Goal: Obtain resource: Download file/media

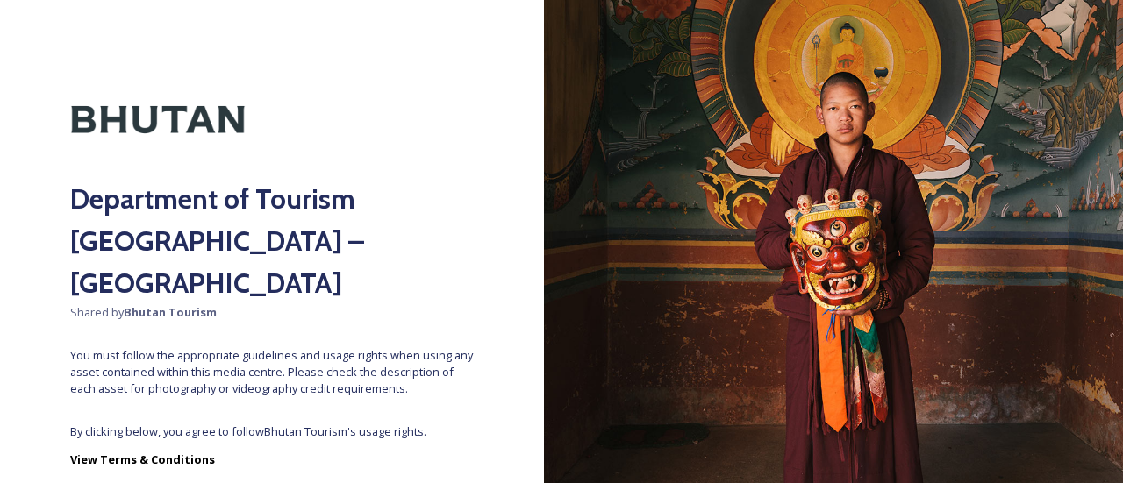
click at [272, 376] on div "Department of Tourism [GEOGRAPHIC_DATA] – Brand Centre Shared by Bhutan Tourism…" at bounding box center [272, 241] width 544 height 343
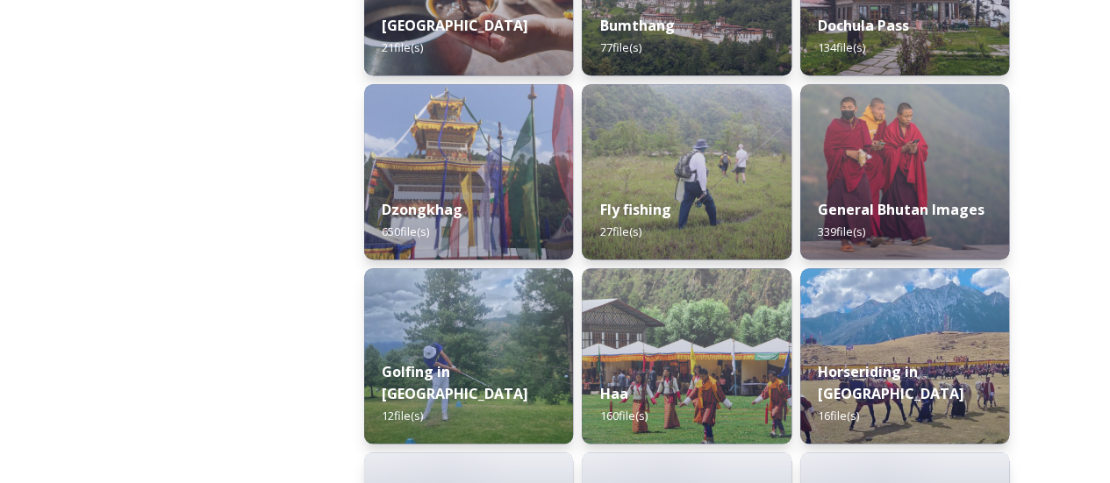
scroll to position [758, 0]
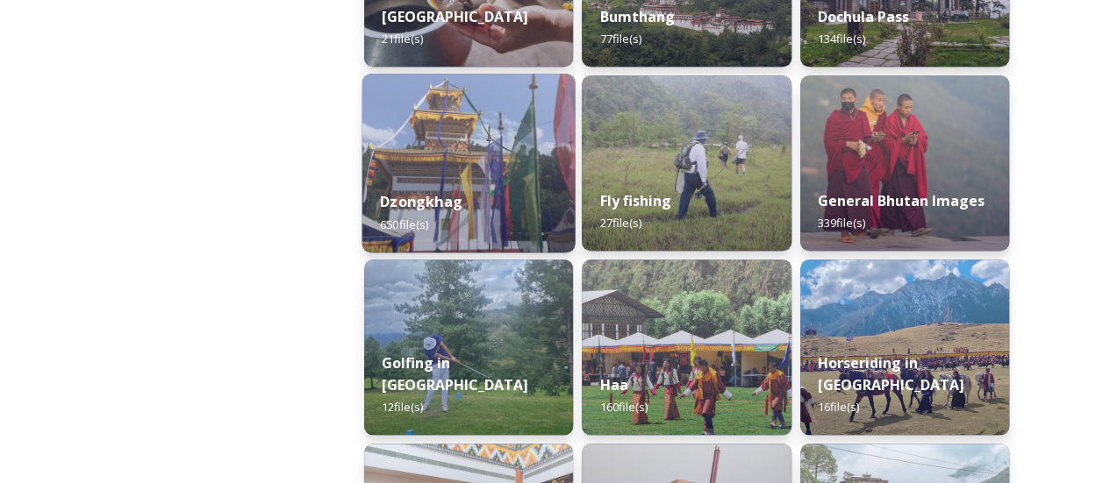
click at [397, 199] on strong "Dzongkhag" at bounding box center [421, 201] width 82 height 19
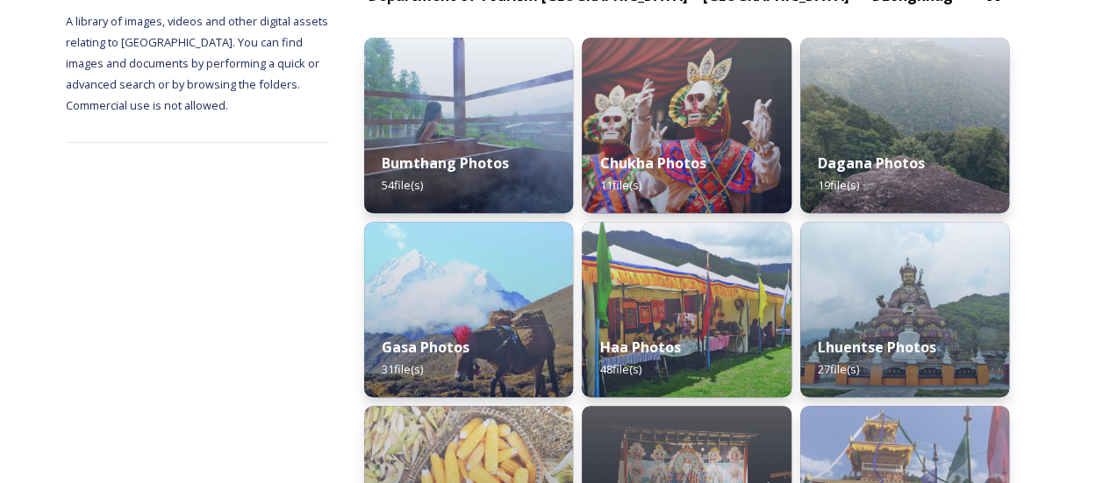
scroll to position [240, 0]
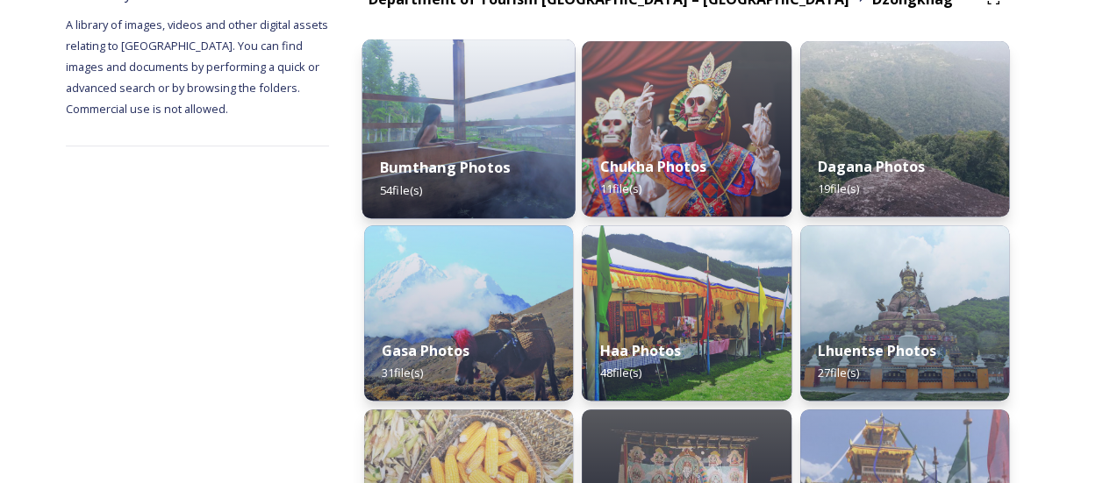
click at [504, 148] on div "Bumthang Photos 54 file(s)" at bounding box center [468, 179] width 213 height 80
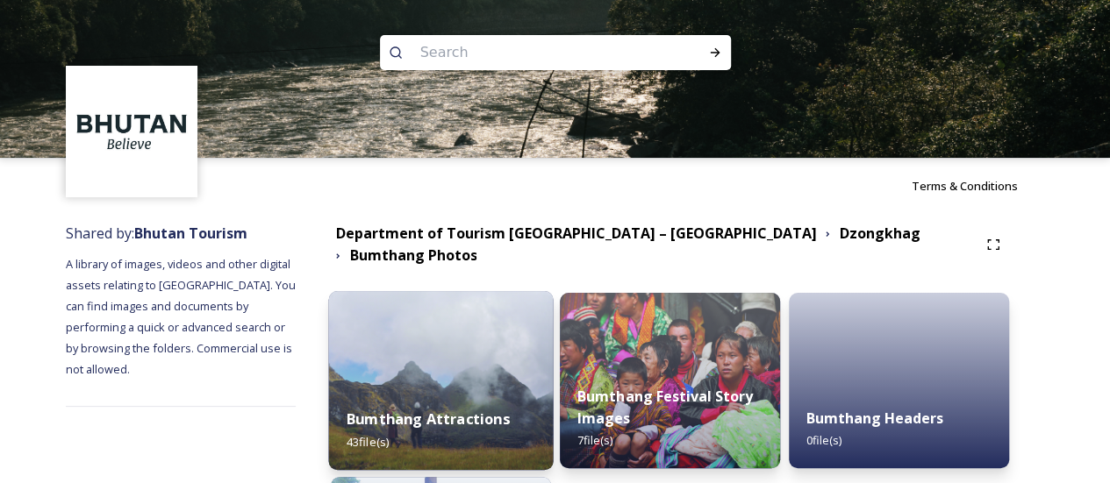
click at [439, 415] on strong "Bumthang Attractions" at bounding box center [428, 419] width 163 height 19
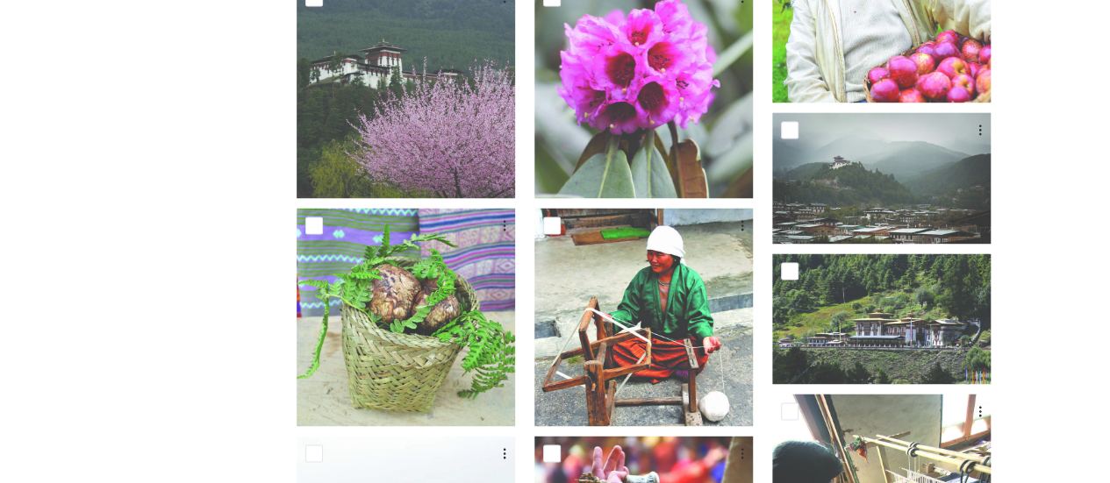
scroll to position [1315, 0]
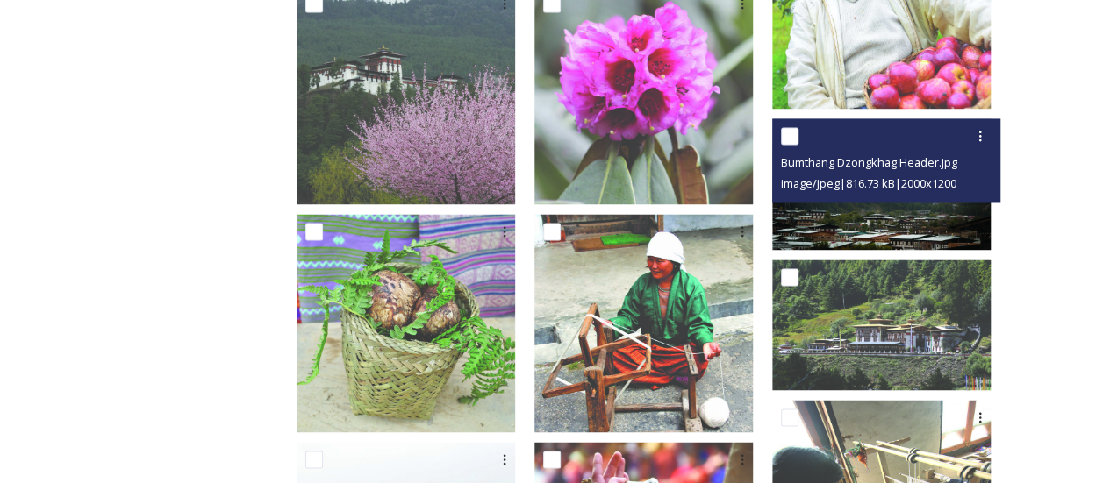
click at [912, 211] on img at bounding box center [881, 183] width 218 height 131
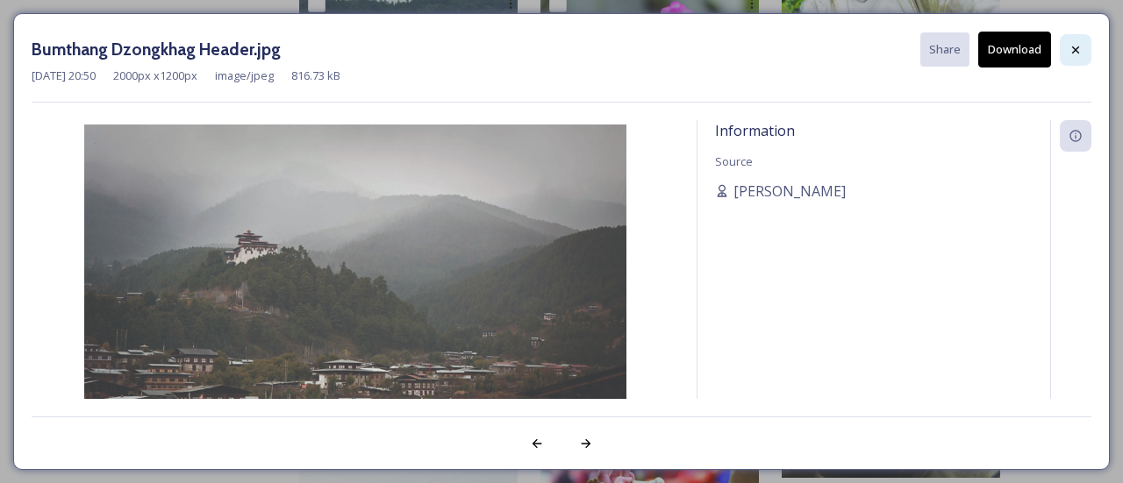
drag, startPoint x: 1079, startPoint y: 30, endPoint x: 1075, endPoint y: 45, distance: 15.5
click at [1075, 45] on div "Bumthang Dzongkhag Header.jpg Share Download [DATE] 20:50 2000 px x 1200 px ima…" at bounding box center [561, 241] width 1097 height 457
click at [1075, 45] on icon at bounding box center [1076, 50] width 14 height 14
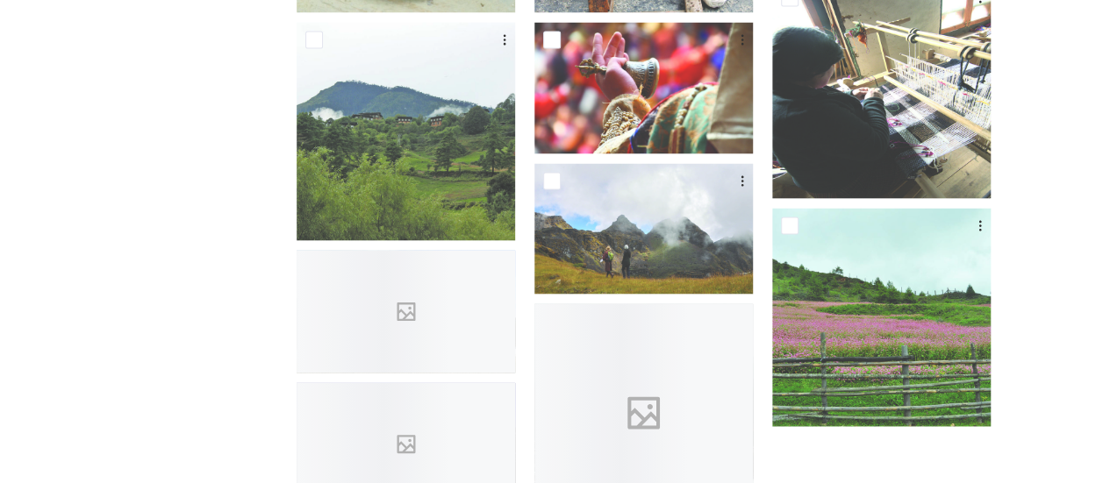
scroll to position [1750, 0]
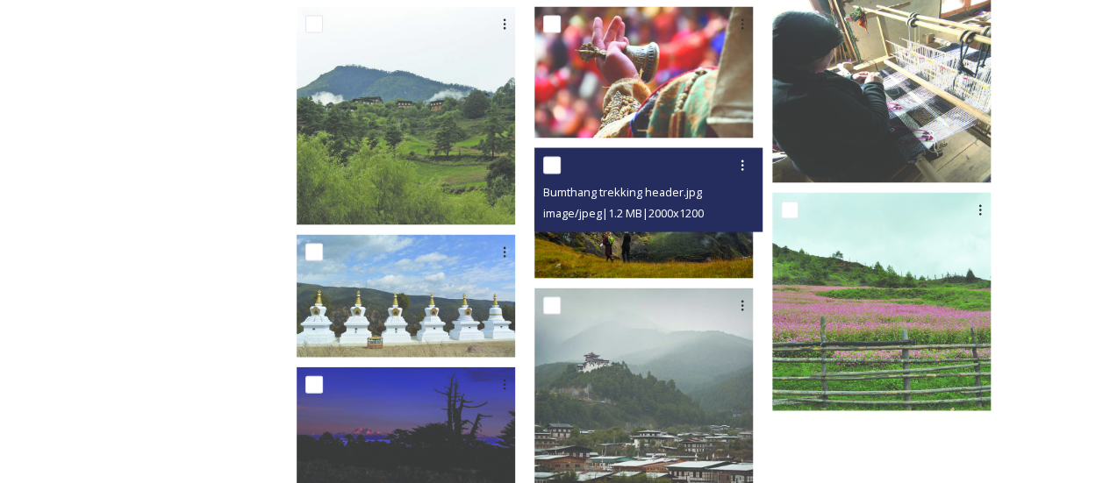
click at [651, 236] on img at bounding box center [643, 213] width 218 height 131
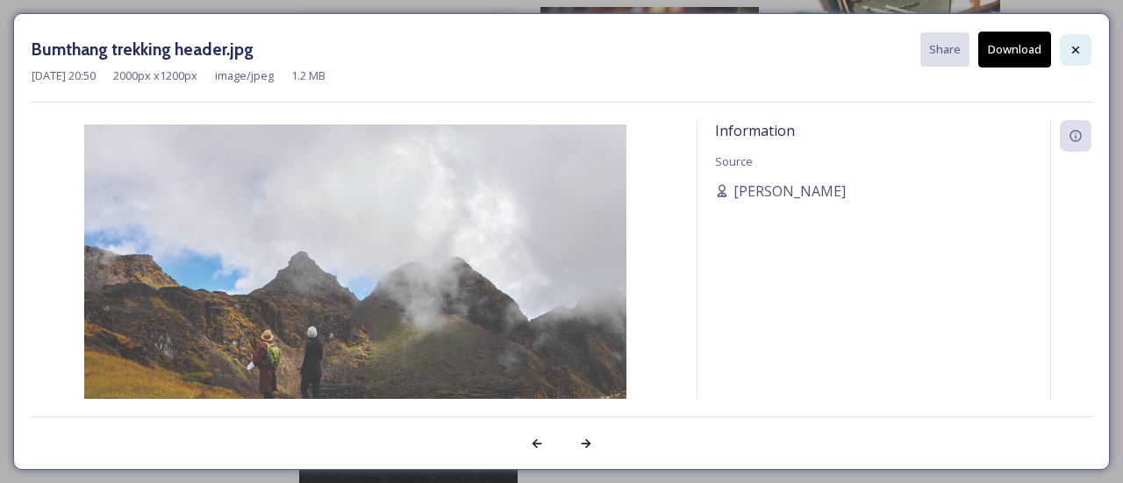
click at [1077, 47] on icon at bounding box center [1075, 49] width 7 height 7
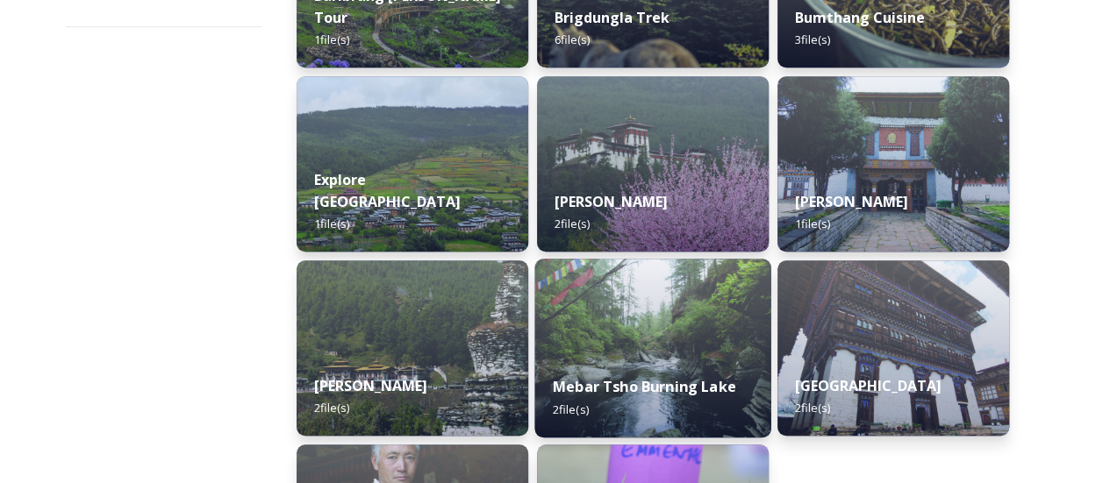
scroll to position [407, 0]
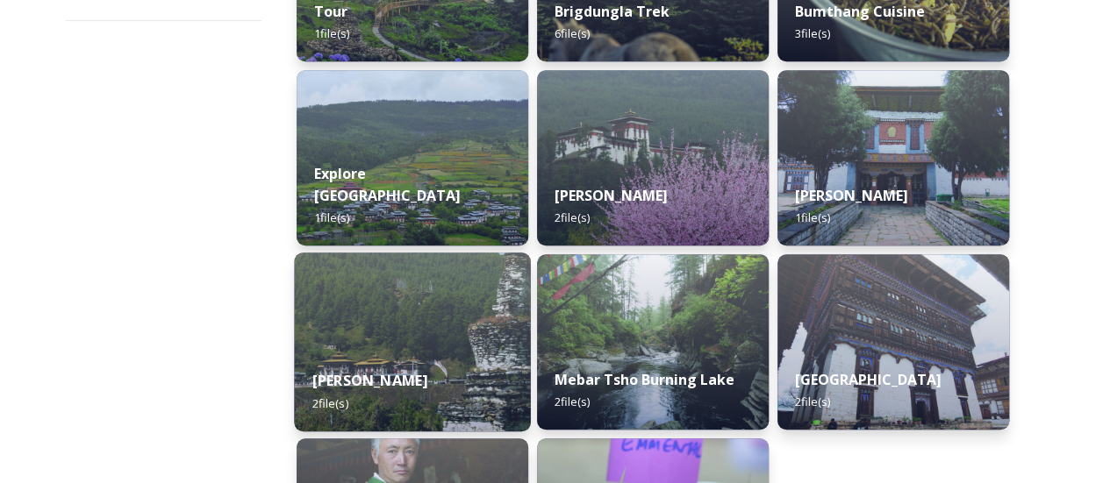
click at [454, 327] on img at bounding box center [413, 342] width 236 height 179
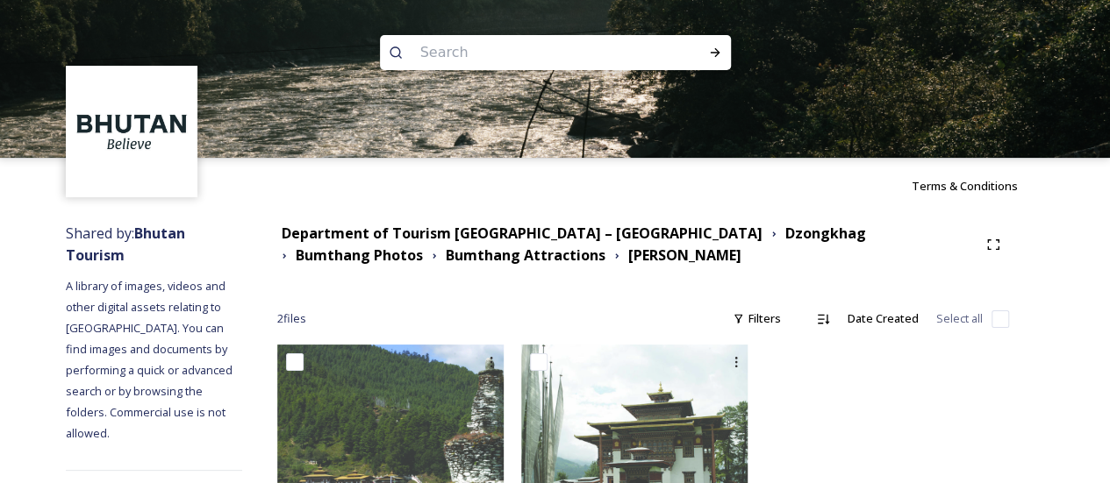
scroll to position [125, 0]
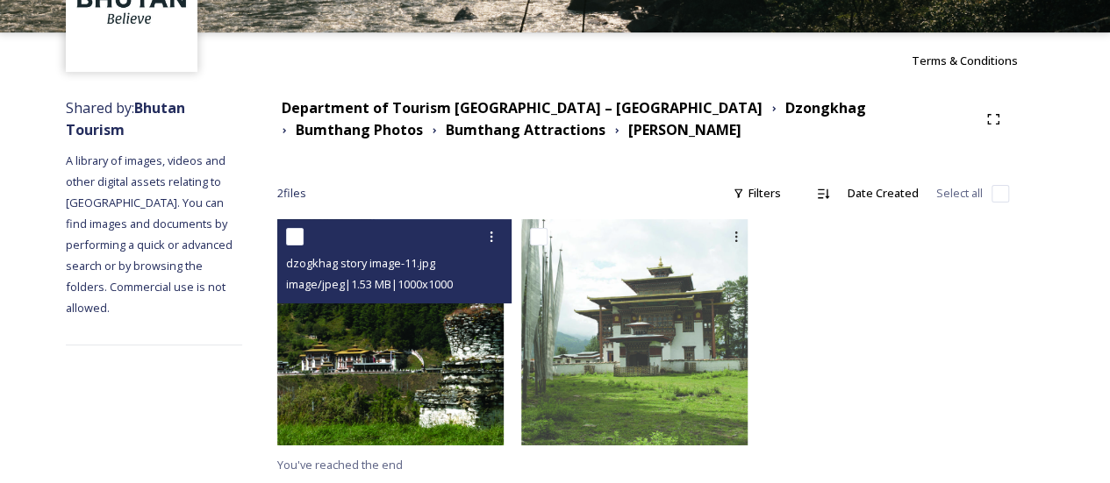
click at [426, 368] on img at bounding box center [390, 332] width 226 height 226
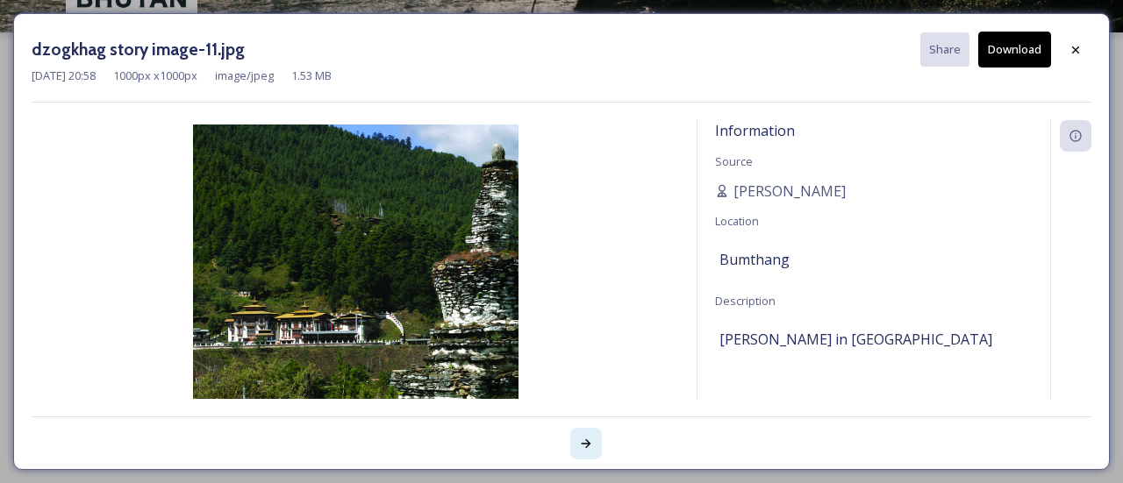
click at [584, 451] on div at bounding box center [586, 444] width 32 height 32
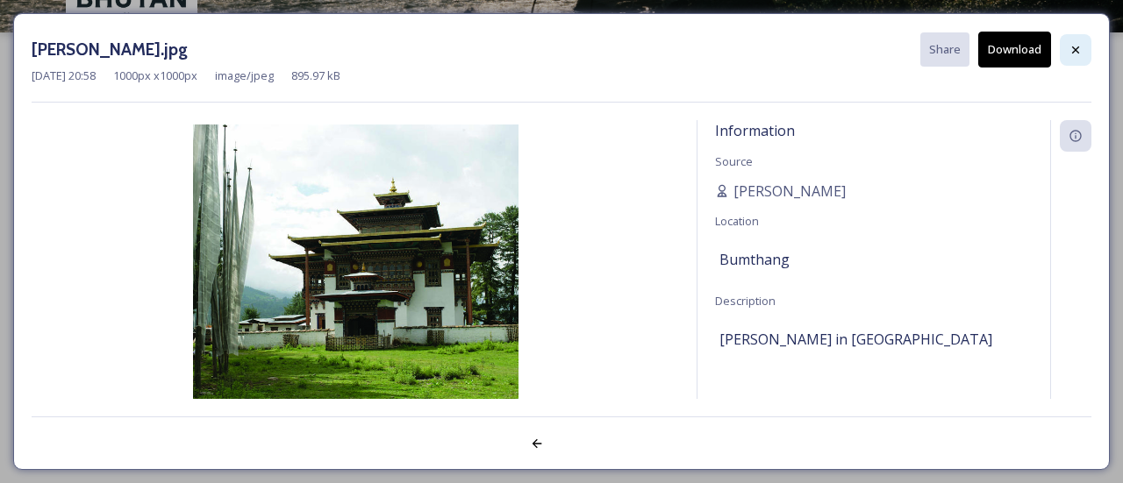
click at [1076, 47] on icon at bounding box center [1076, 50] width 14 height 14
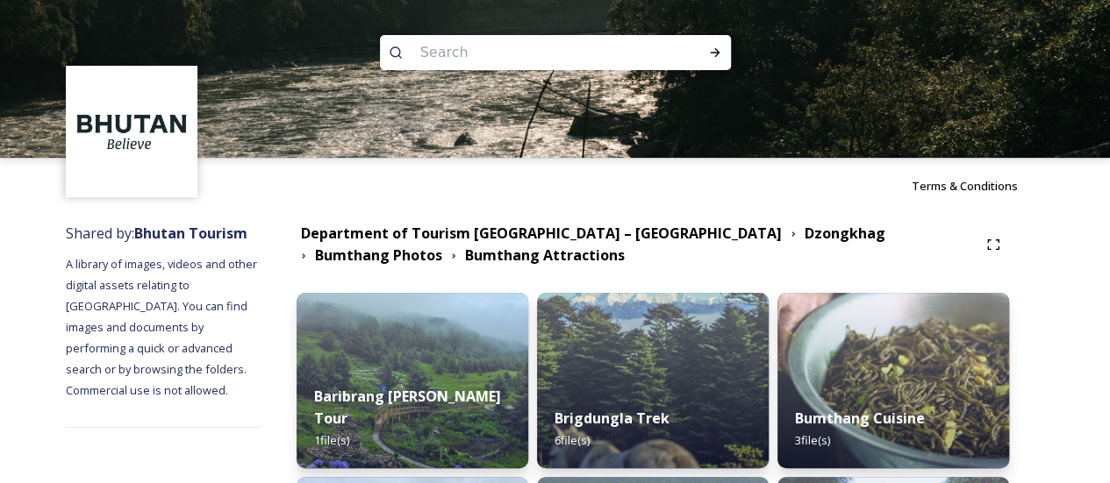
scroll to position [158, 0]
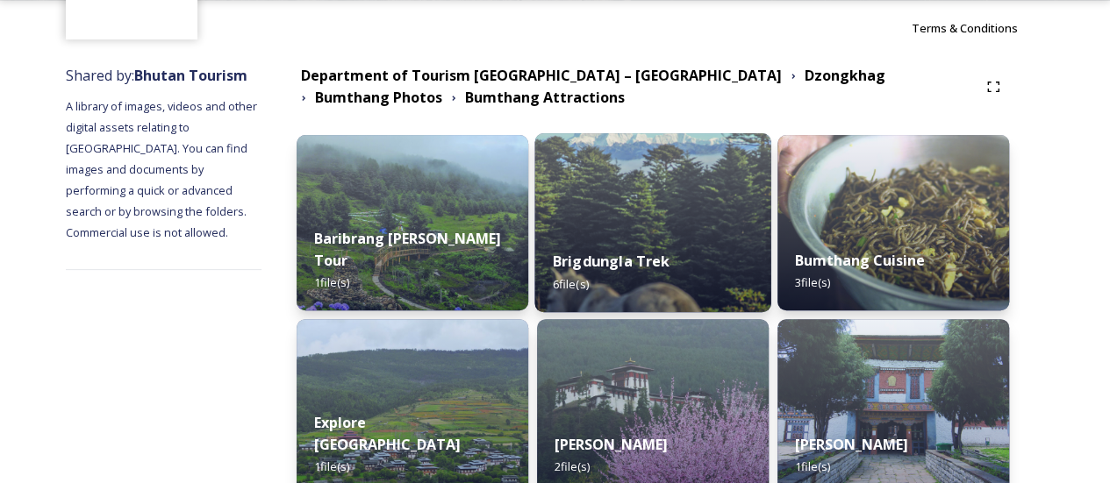
click at [640, 193] on img at bounding box center [653, 222] width 236 height 179
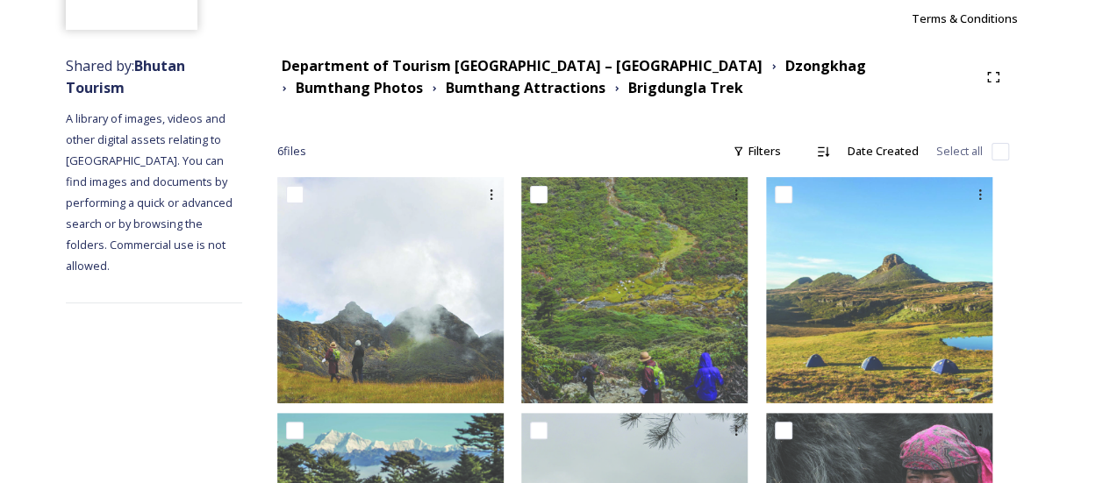
scroll to position [297, 0]
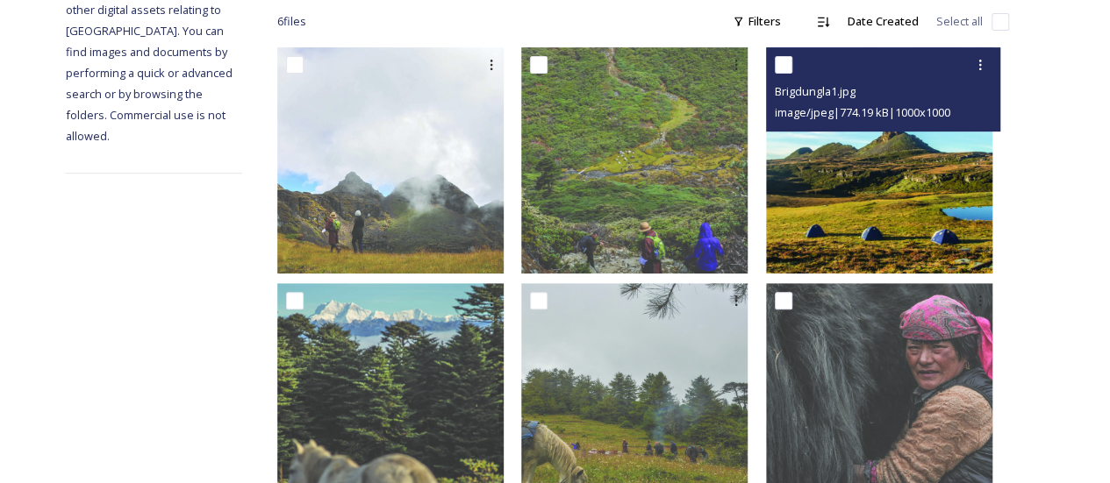
click at [971, 237] on img at bounding box center [879, 160] width 226 height 226
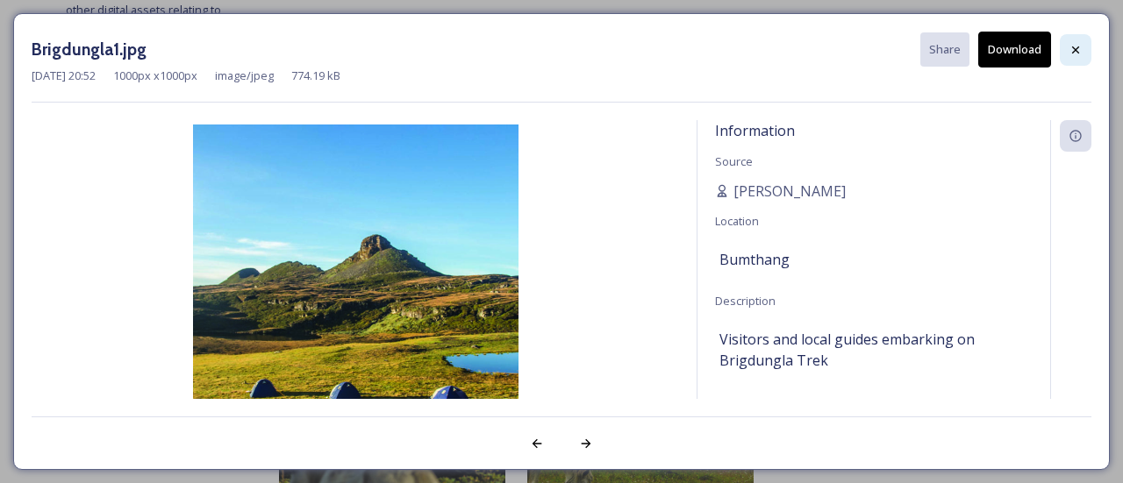
click at [1079, 48] on icon at bounding box center [1076, 50] width 14 height 14
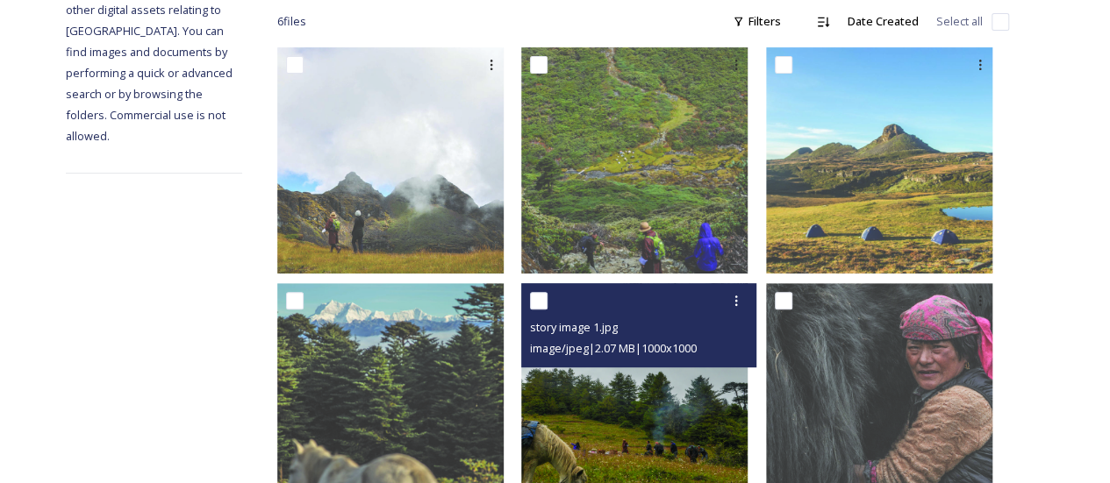
click at [663, 434] on img at bounding box center [634, 396] width 226 height 226
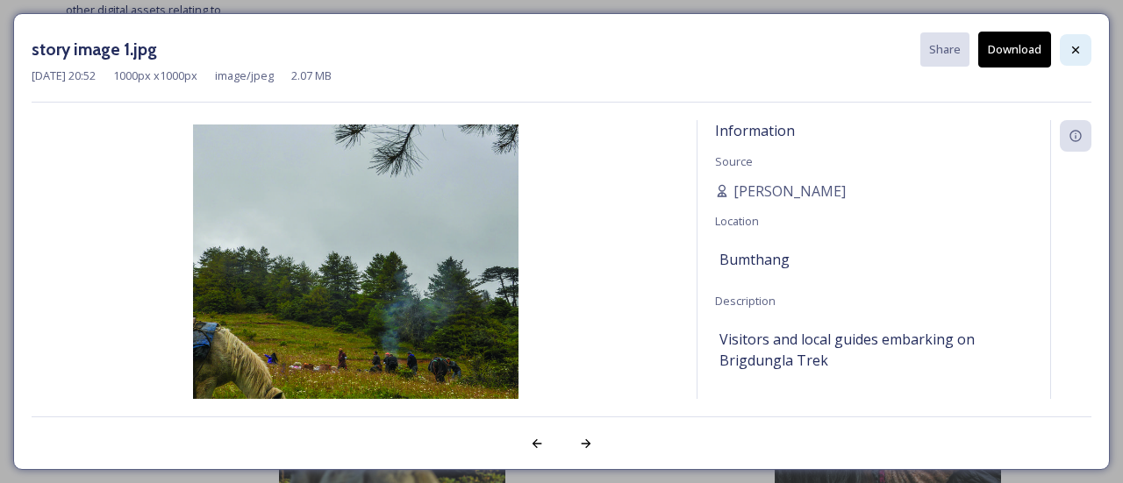
click at [1070, 45] on icon at bounding box center [1076, 50] width 14 height 14
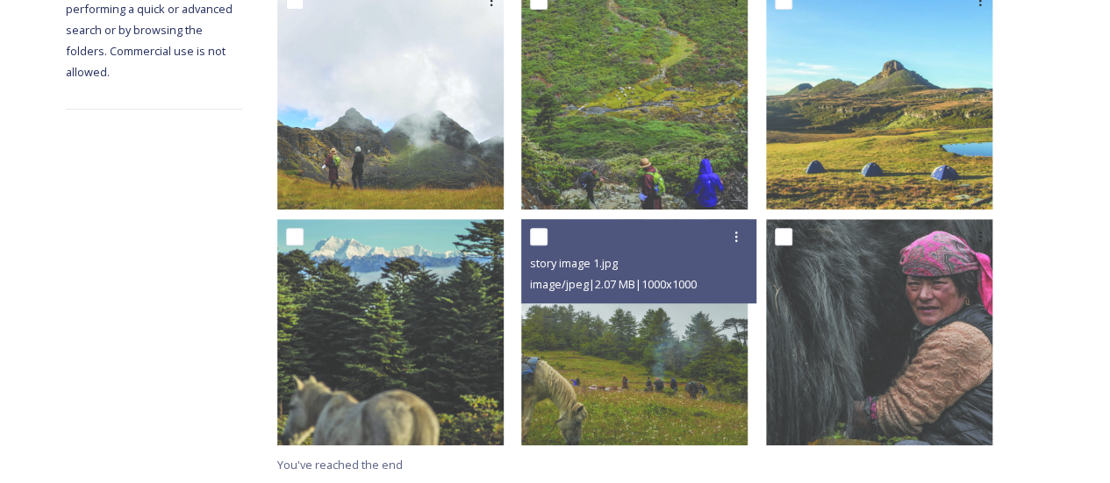
scroll to position [351, 0]
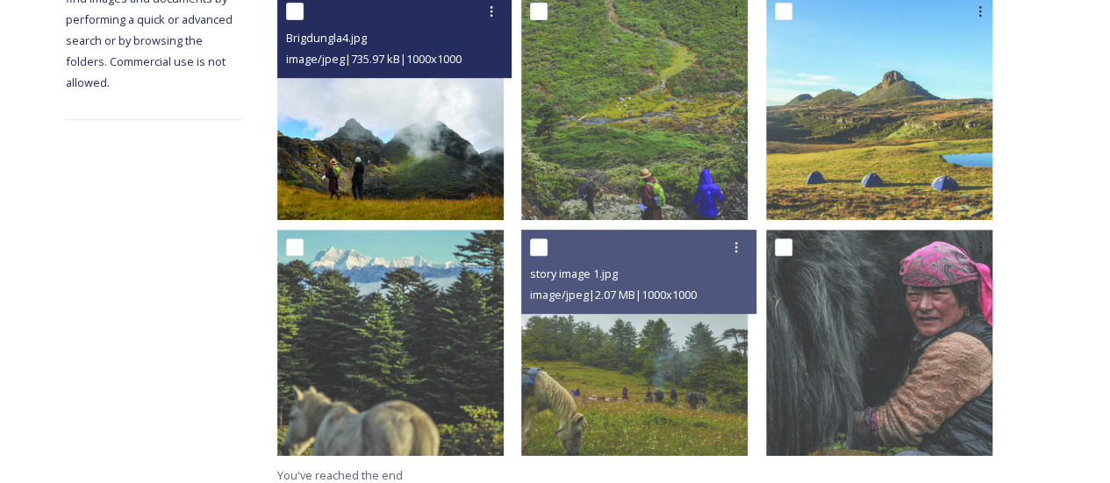
click at [386, 180] on img at bounding box center [390, 107] width 226 height 226
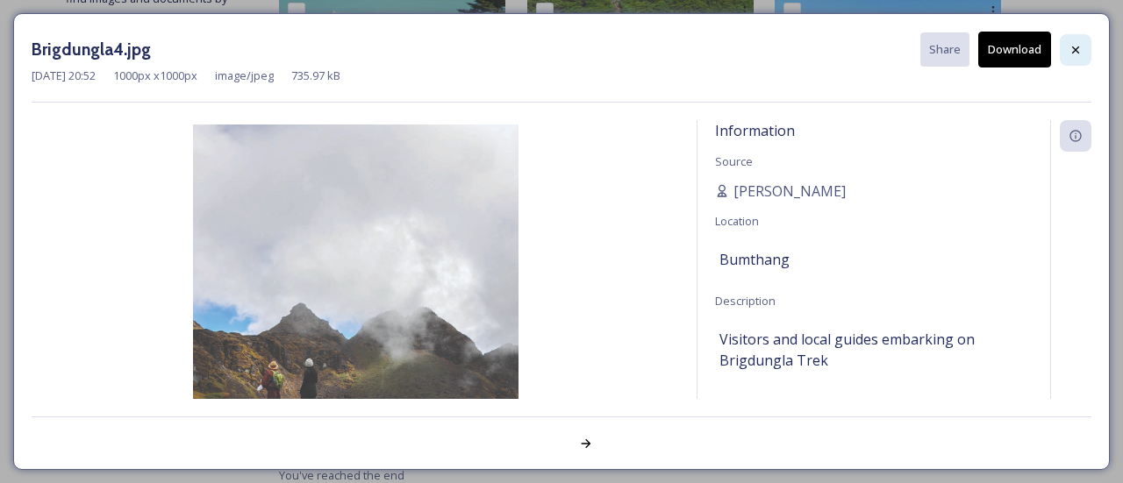
click at [1065, 48] on div at bounding box center [1076, 50] width 32 height 32
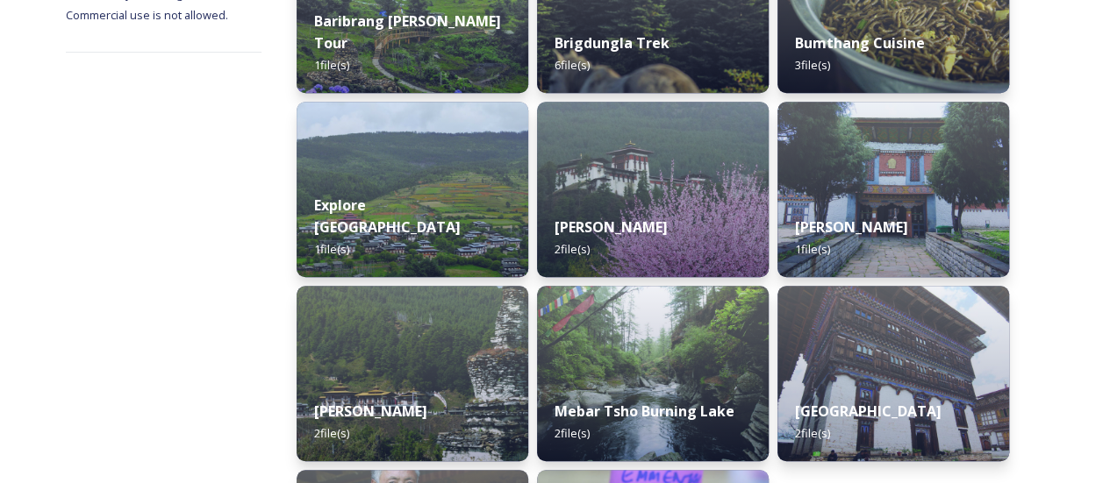
scroll to position [429, 0]
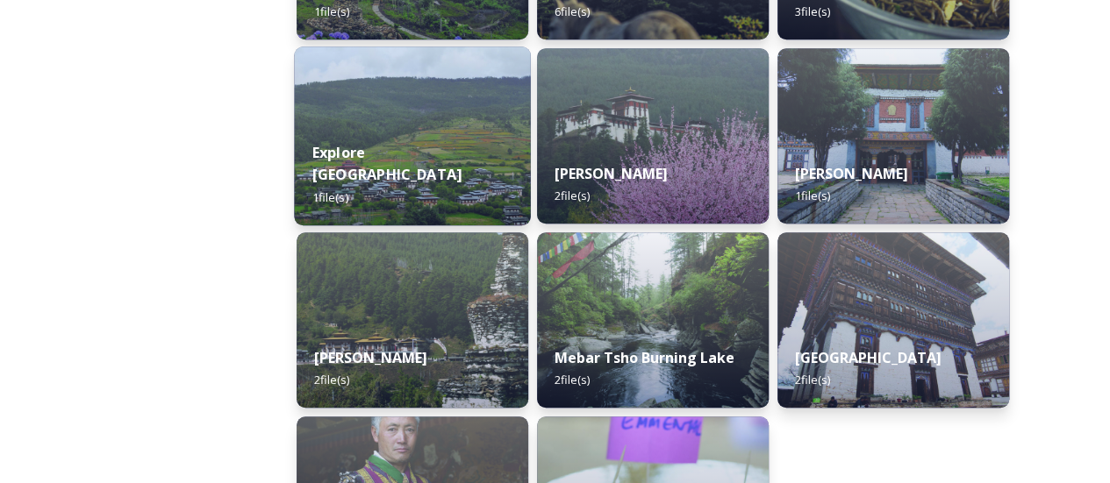
click at [425, 151] on div "Explore Ura valley 1 file(s)" at bounding box center [413, 175] width 236 height 102
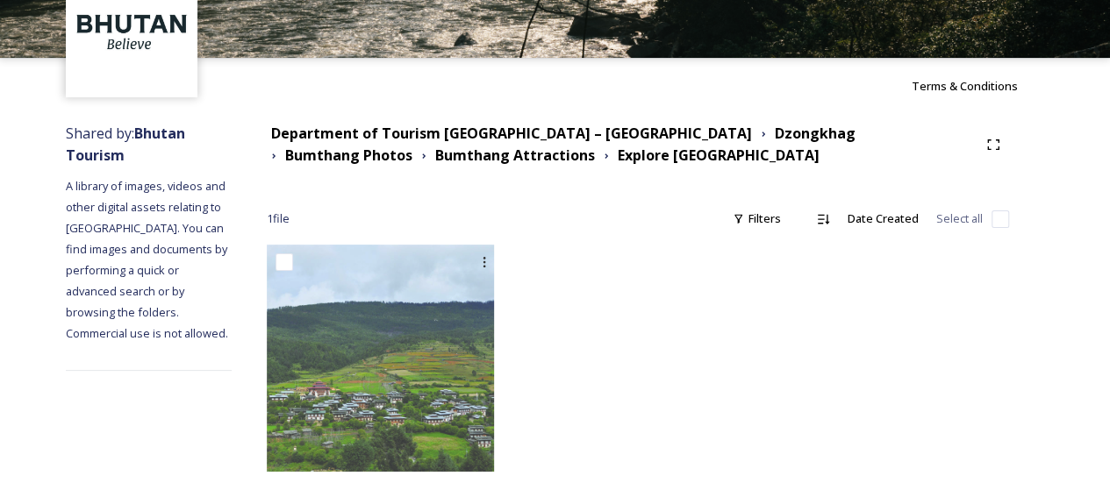
scroll to position [101, 0]
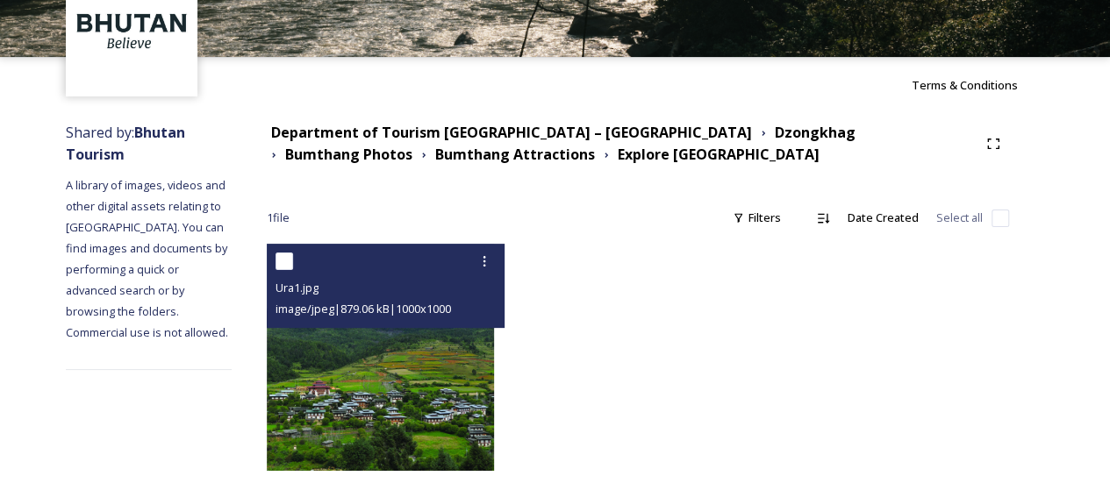
click at [381, 415] on img at bounding box center [380, 357] width 227 height 227
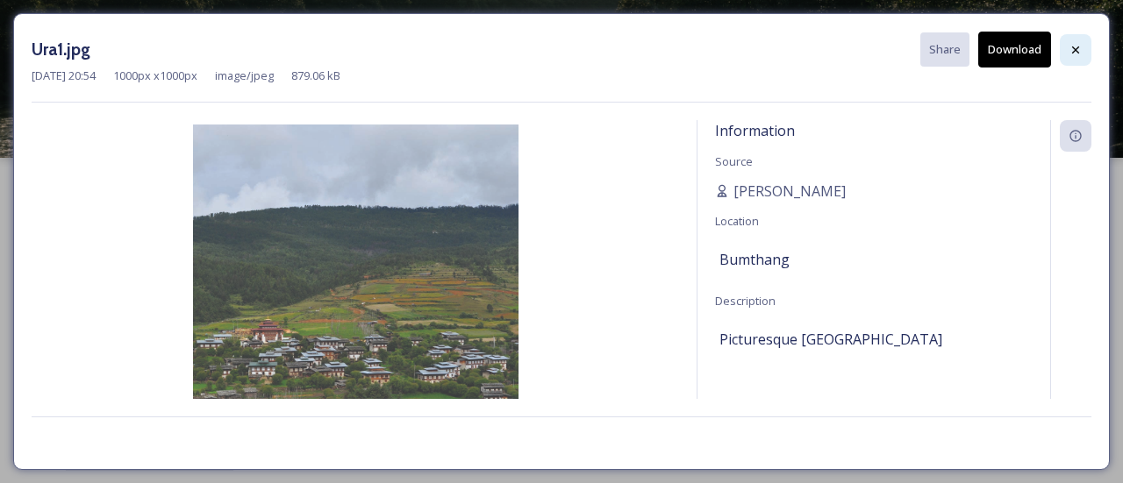
click at [1072, 47] on icon at bounding box center [1075, 49] width 7 height 7
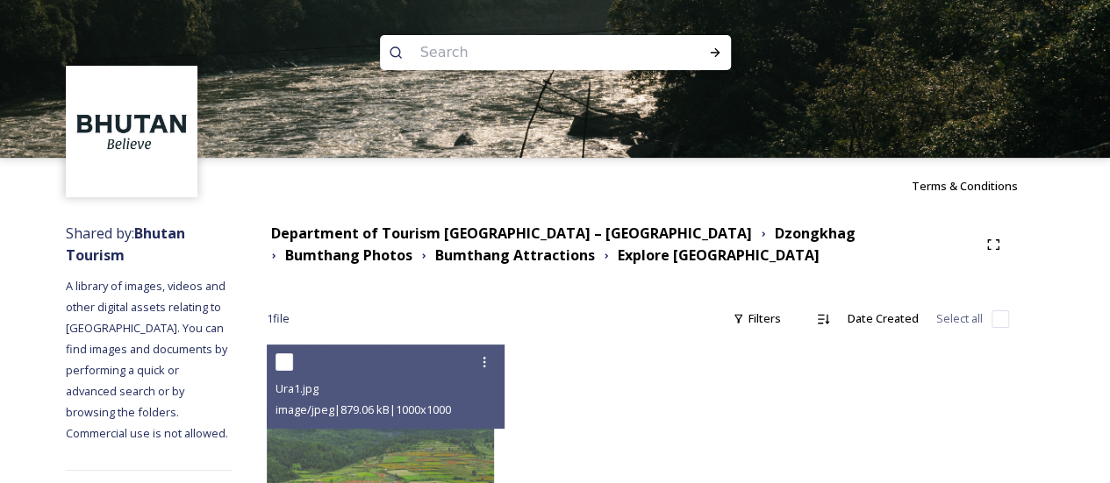
scroll to position [126, 0]
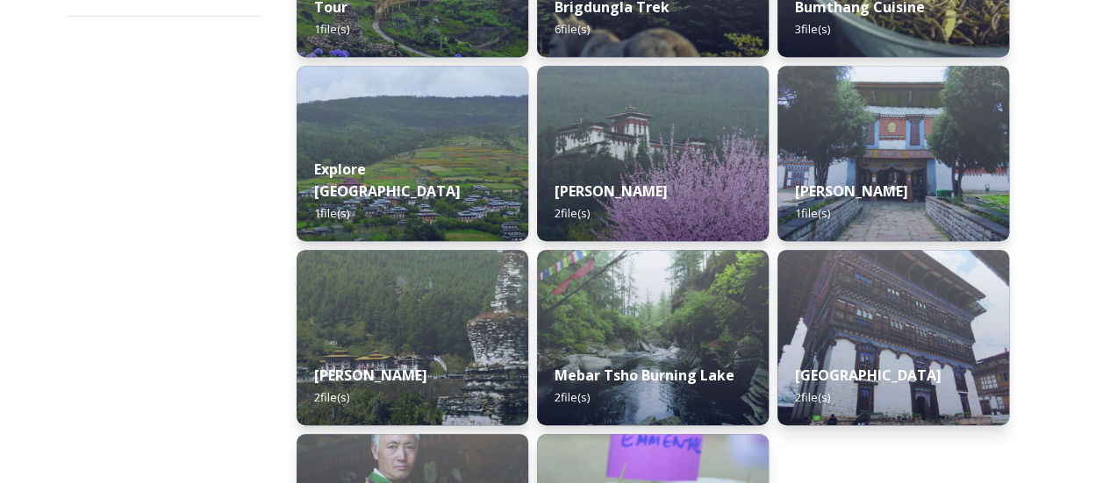
scroll to position [397, 0]
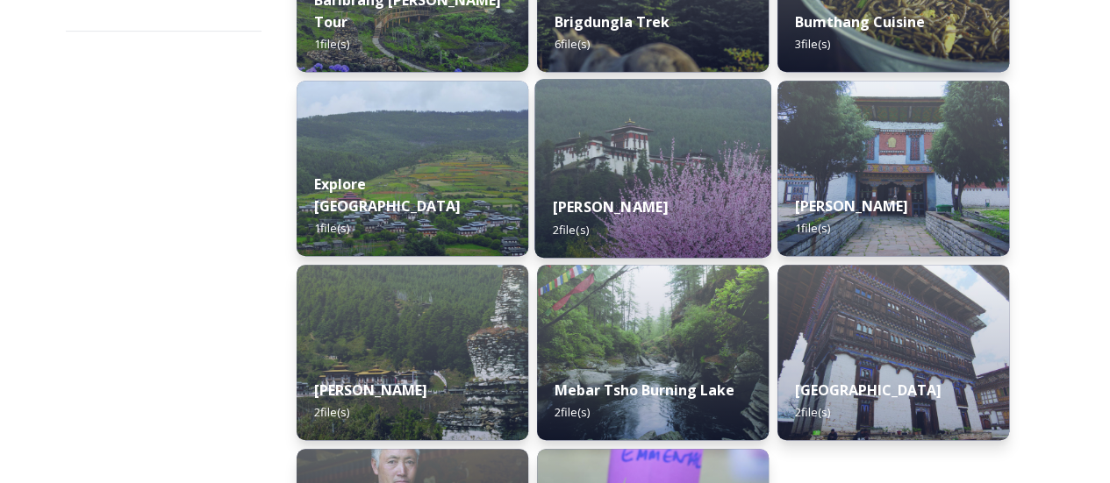
click at [678, 215] on div "Jakar Dzong 2 file(s)" at bounding box center [653, 218] width 236 height 80
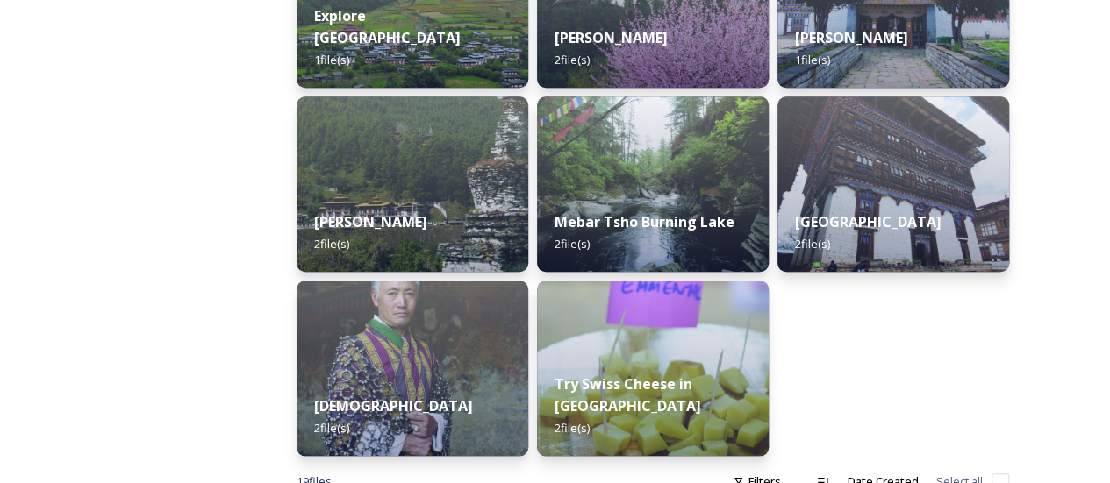
scroll to position [556, 0]
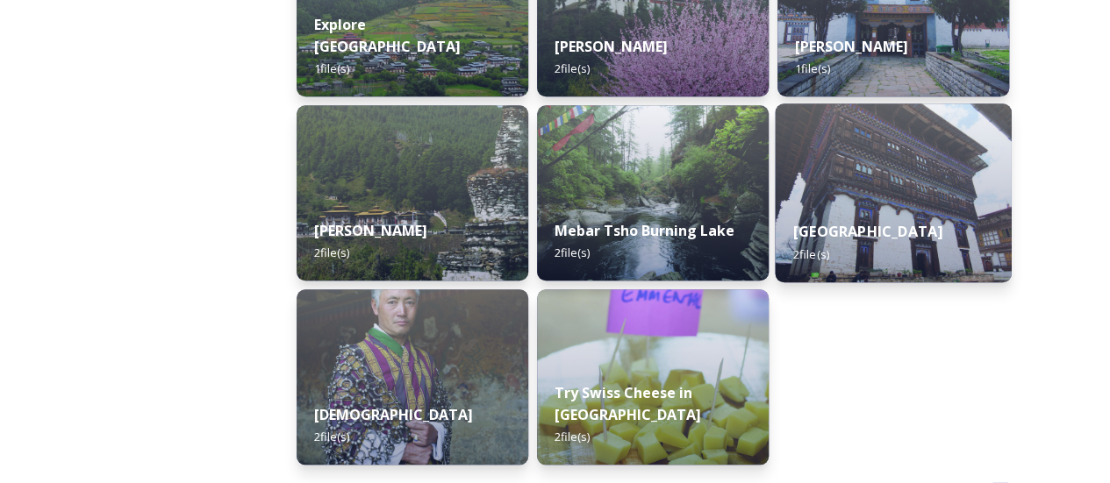
click at [933, 196] on img at bounding box center [893, 193] width 236 height 179
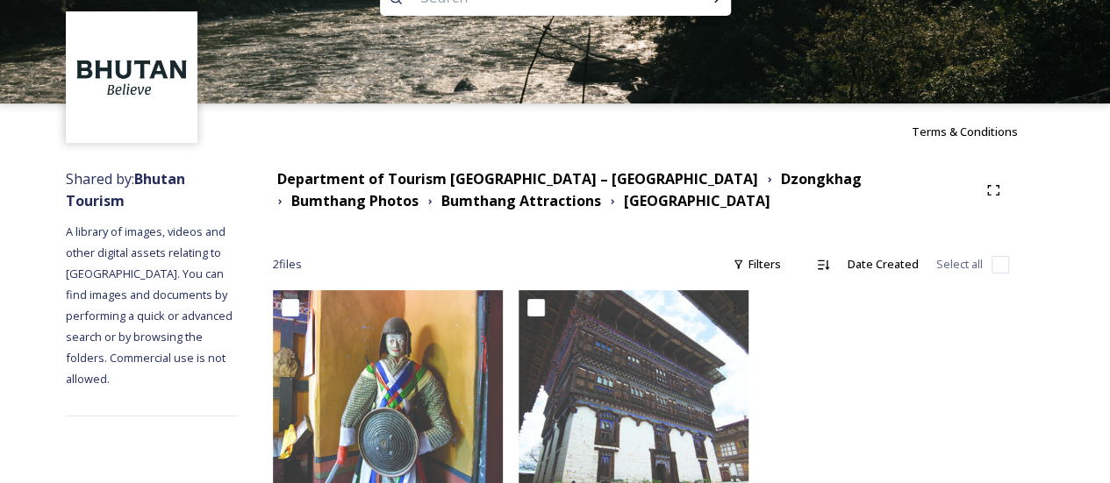
scroll to position [129, 0]
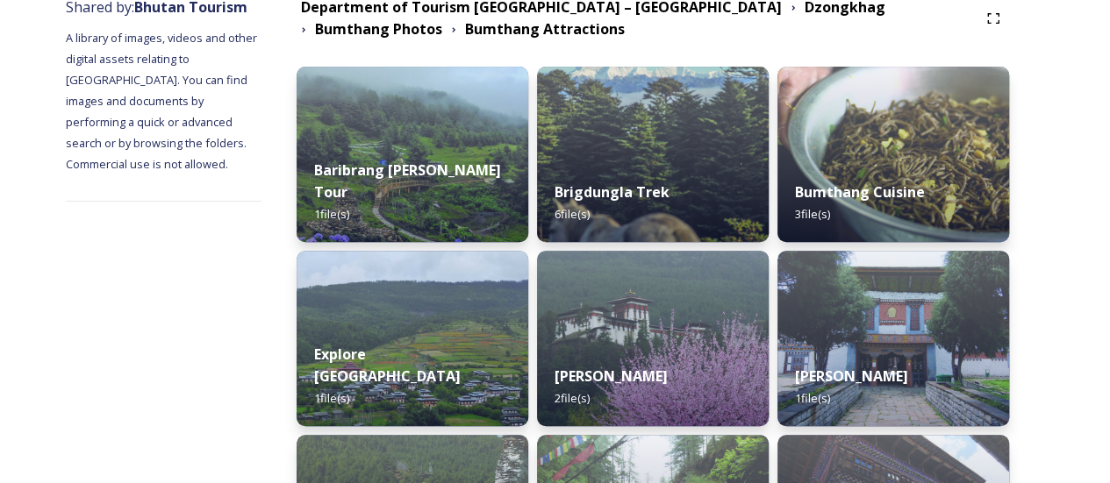
scroll to position [223, 0]
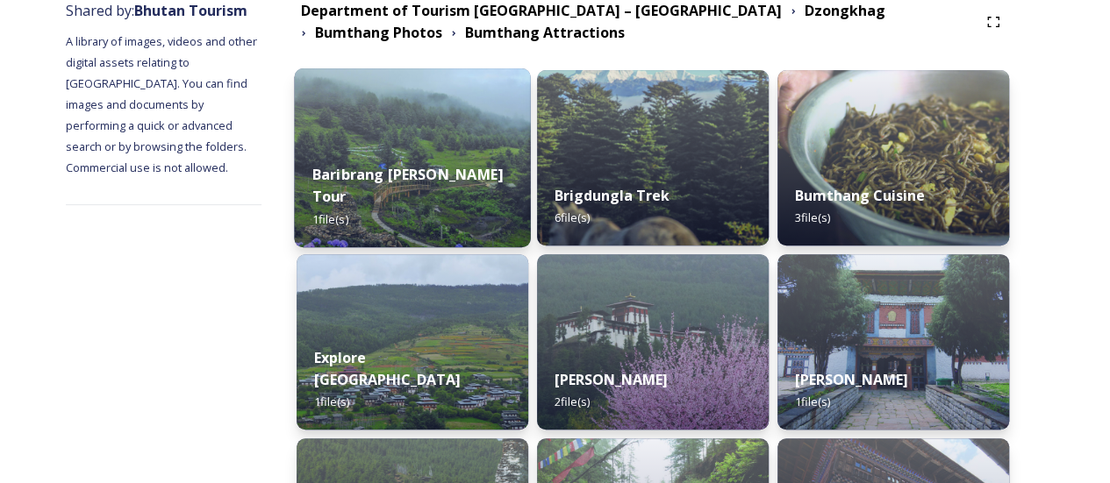
click at [469, 209] on div "Baribrang [PERSON_NAME] Tour 1 file(s)" at bounding box center [413, 197] width 236 height 102
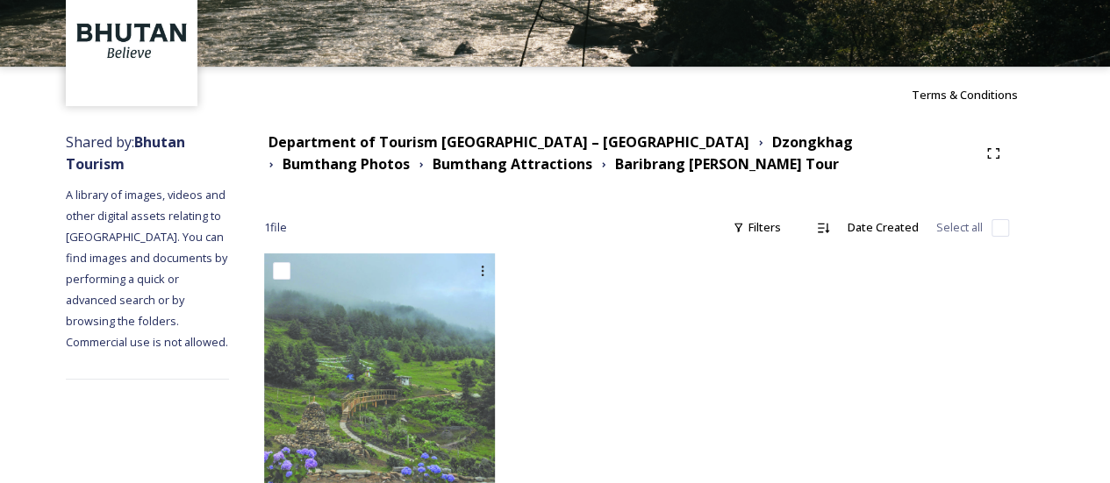
scroll to position [90, 0]
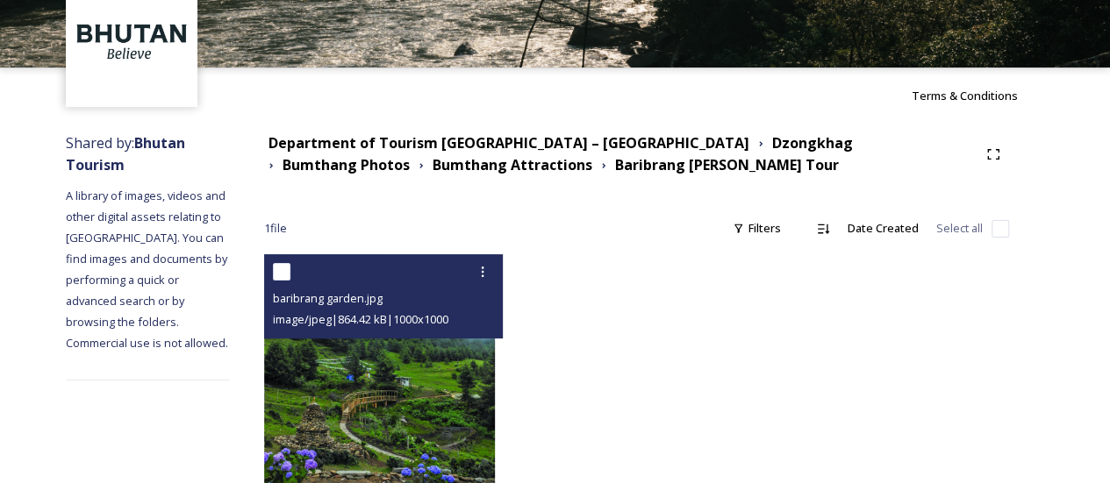
click at [356, 411] on img at bounding box center [379, 369] width 231 height 231
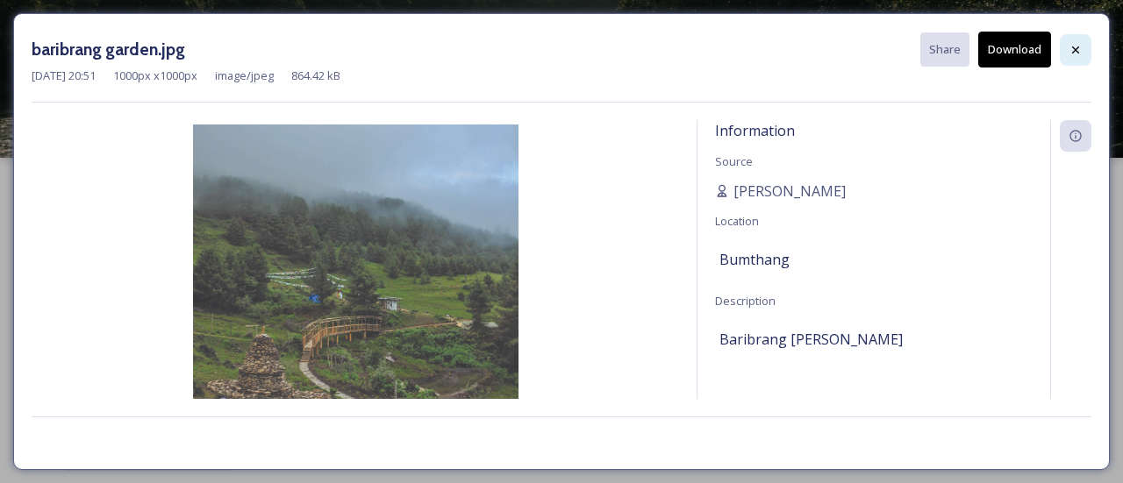
click at [1079, 43] on icon at bounding box center [1076, 50] width 14 height 14
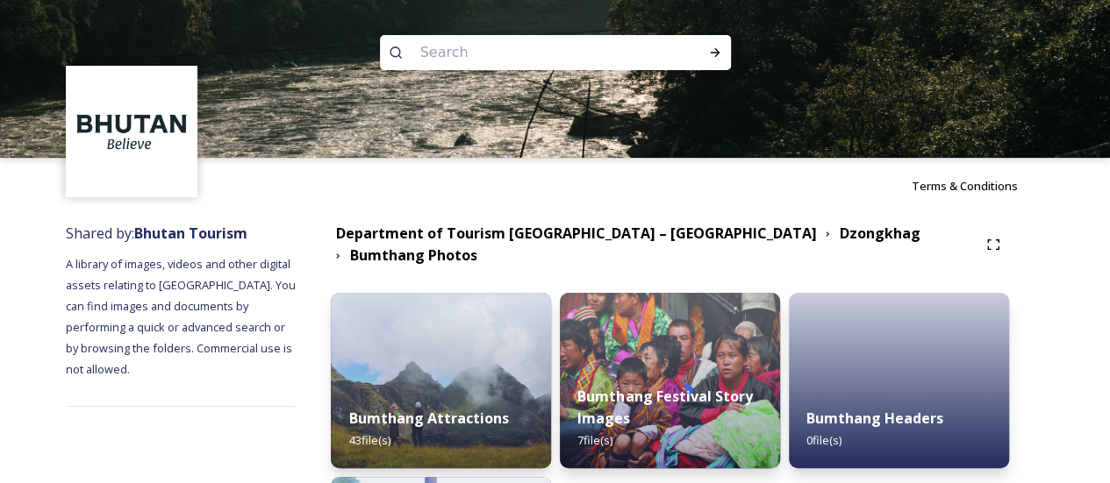
scroll to position [239, 0]
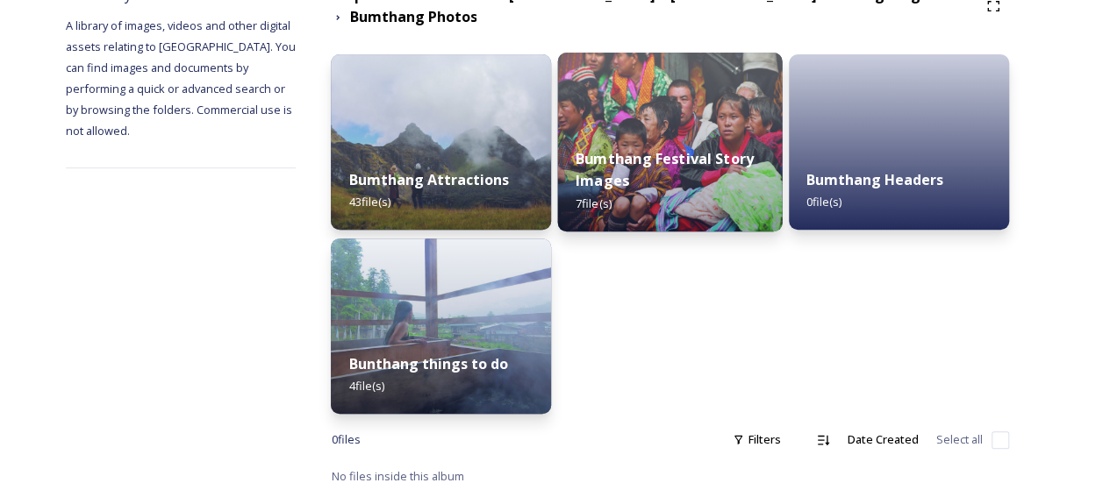
click at [632, 130] on div "Bumthang Festival Story Images 7 file(s)" at bounding box center [670, 181] width 225 height 102
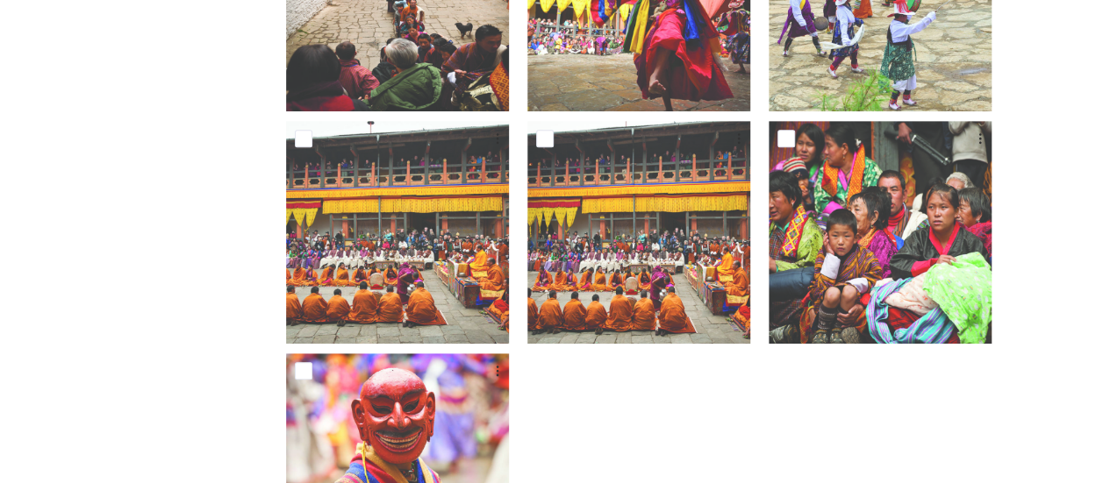
scroll to position [459, 0]
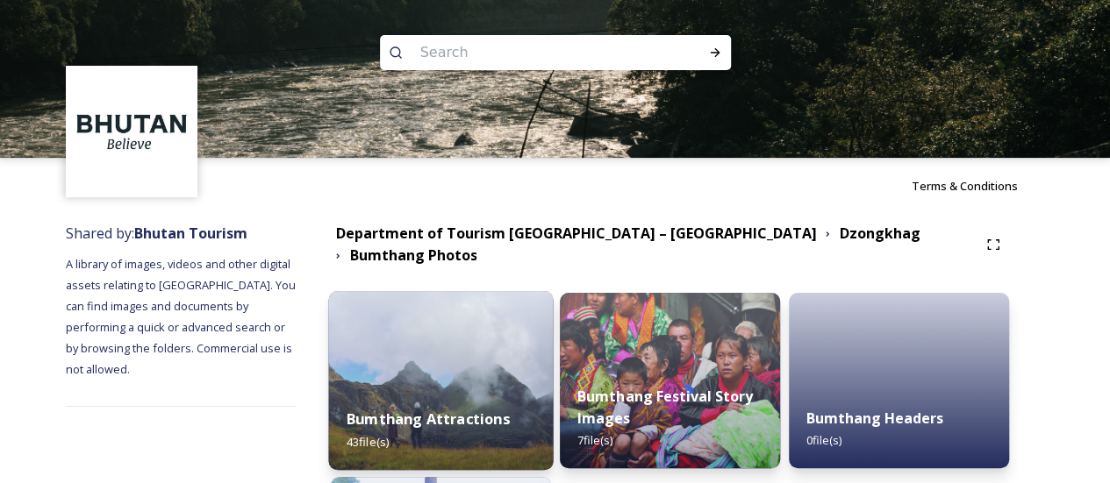
click at [466, 347] on img at bounding box center [441, 380] width 225 height 179
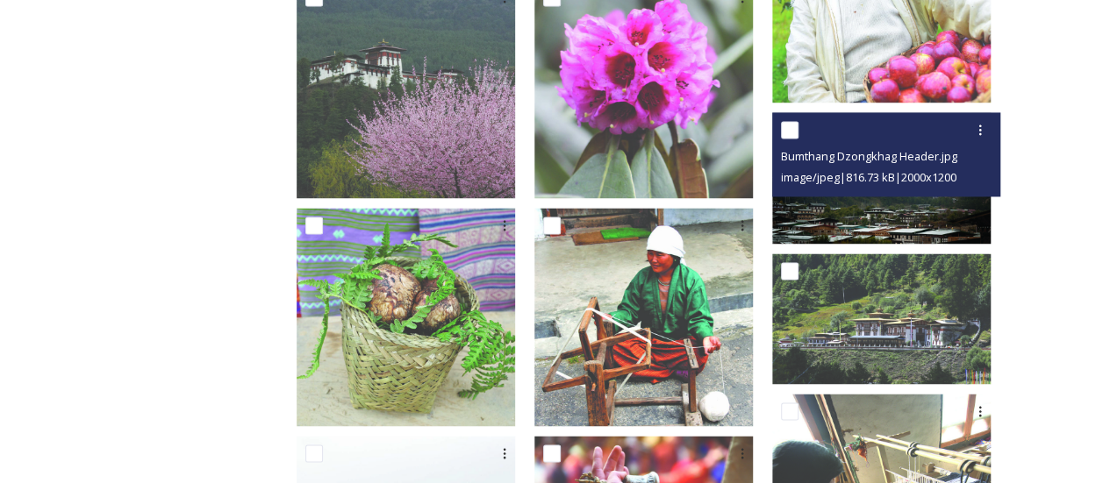
scroll to position [1313, 0]
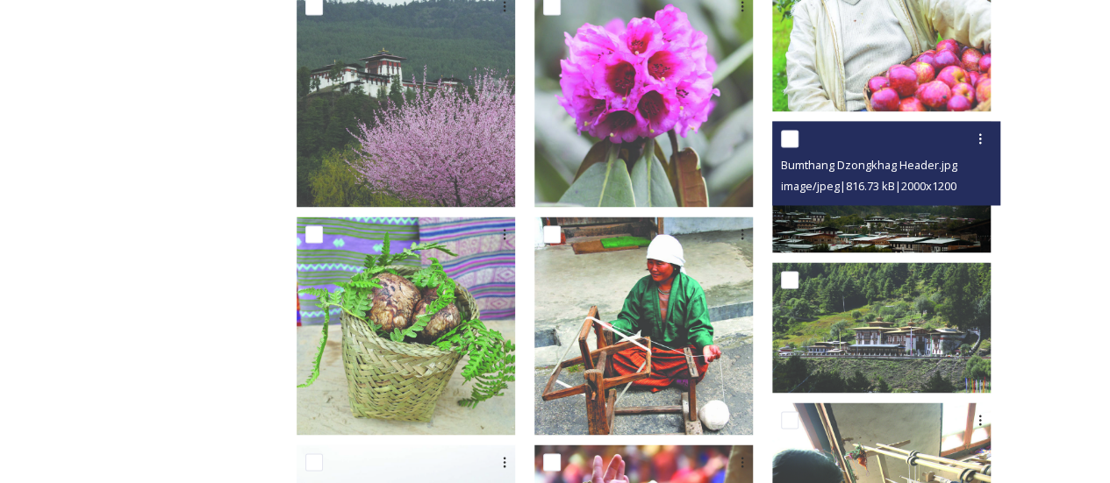
click at [849, 176] on div "image/jpeg | 816.73 kB | 2000 x 1200" at bounding box center [888, 185] width 215 height 21
click at [864, 231] on img at bounding box center [881, 186] width 218 height 131
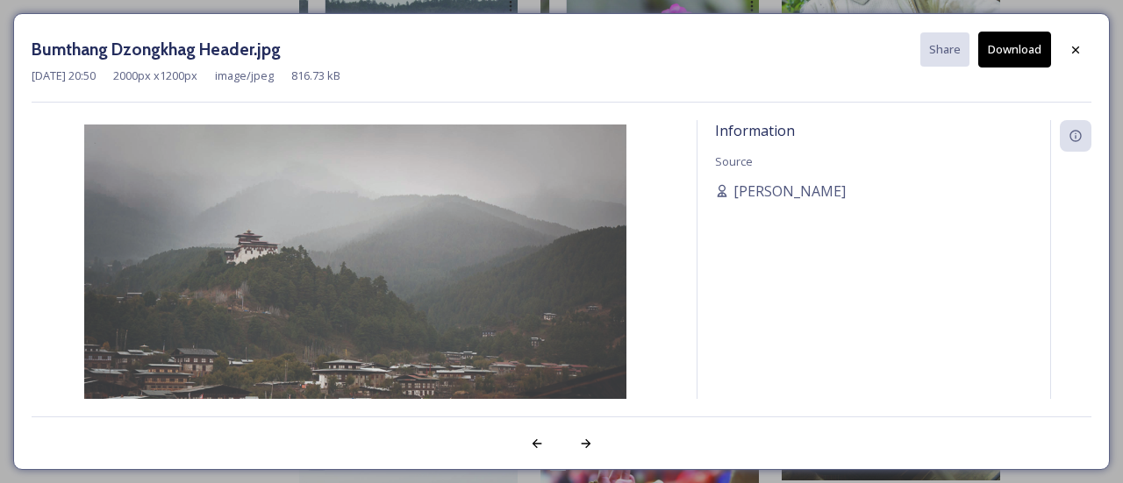
click at [427, 324] on img at bounding box center [355, 288] width 647 height 326
click at [1084, 45] on div at bounding box center [1076, 50] width 32 height 32
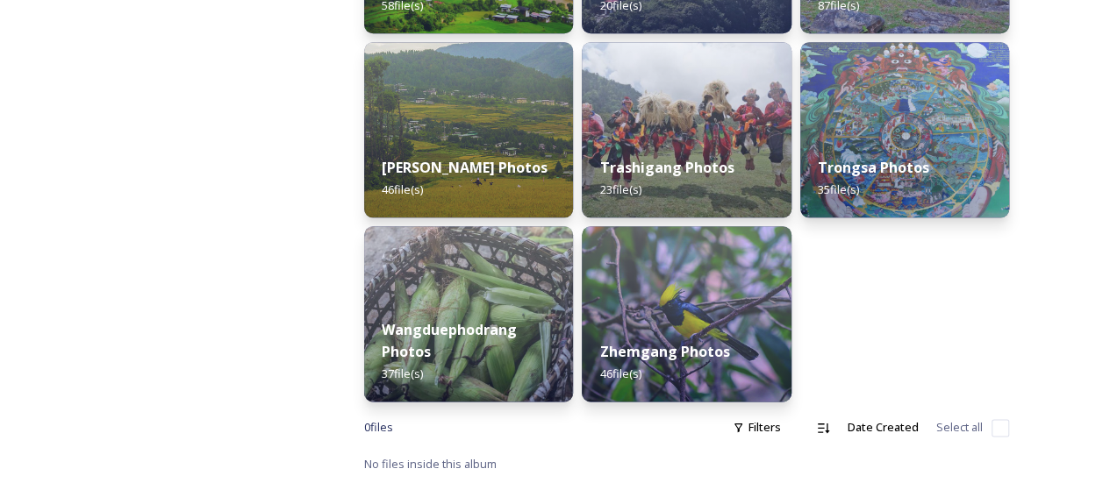
scroll to position [968, 0]
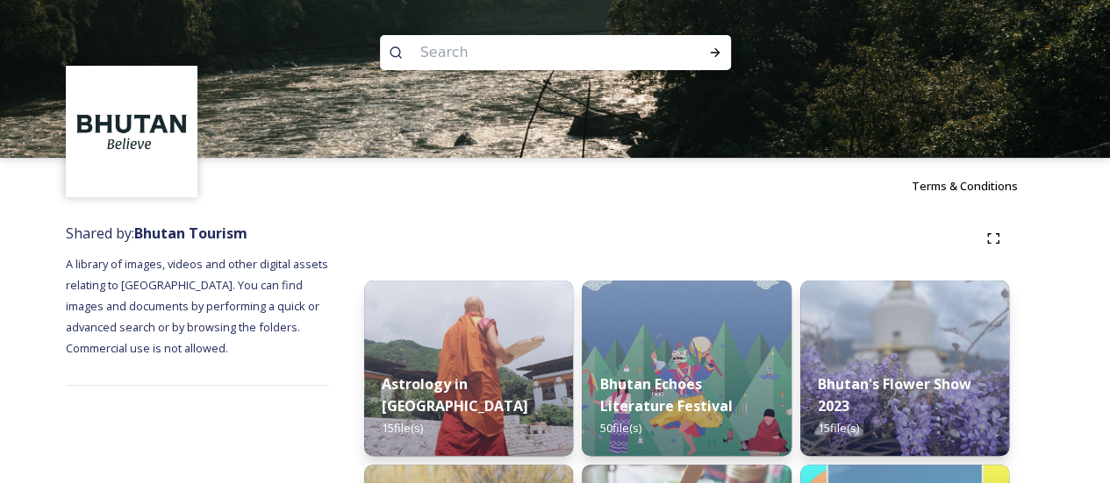
click at [502, 59] on input at bounding box center [531, 52] width 240 height 39
type input "fishing"
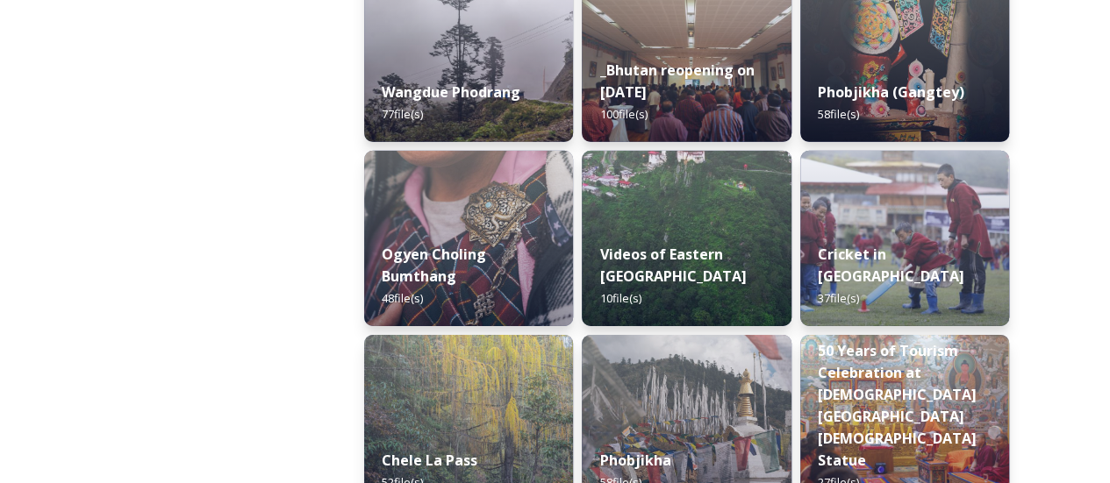
scroll to position [2606, 0]
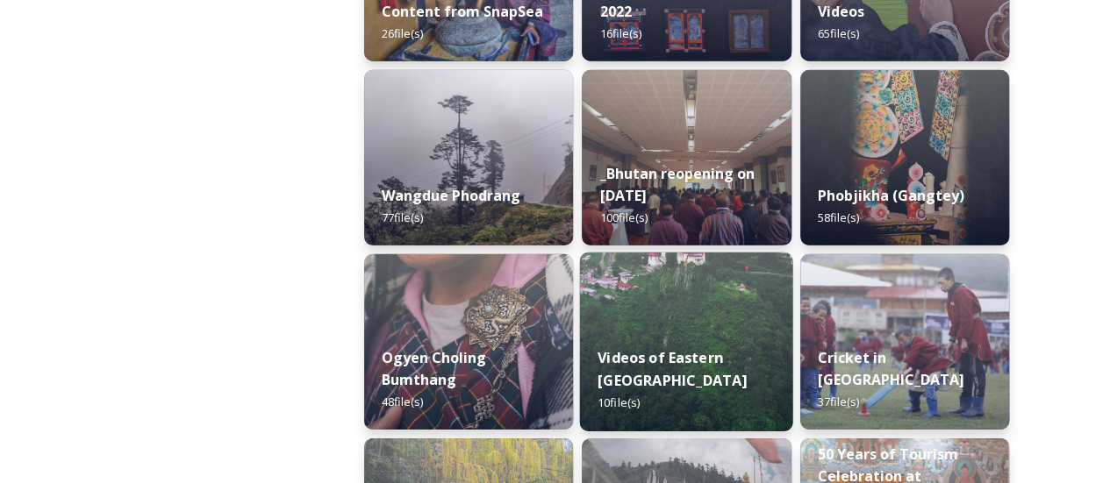
click at [691, 366] on strong "Videos of Eastern [GEOGRAPHIC_DATA]" at bounding box center [671, 369] width 149 height 42
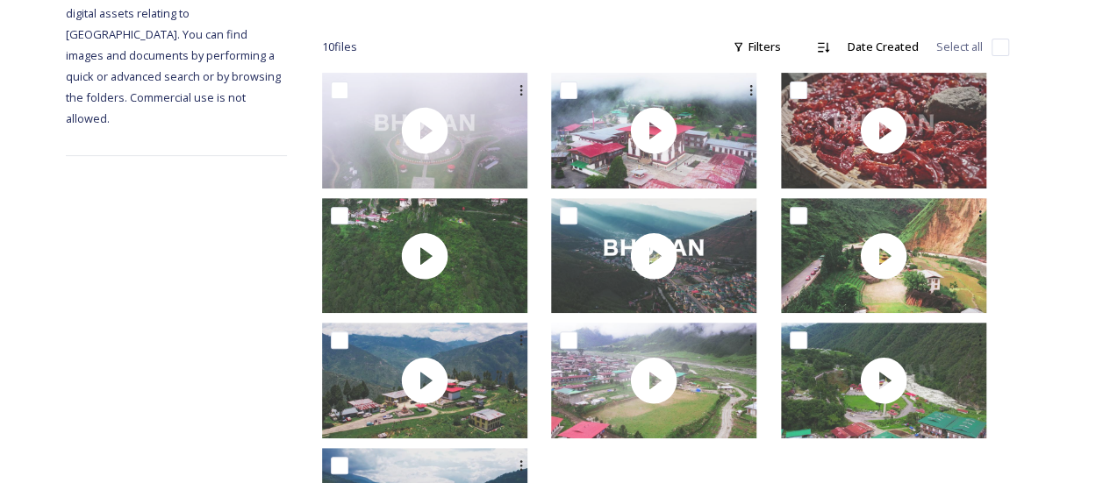
scroll to position [269, 0]
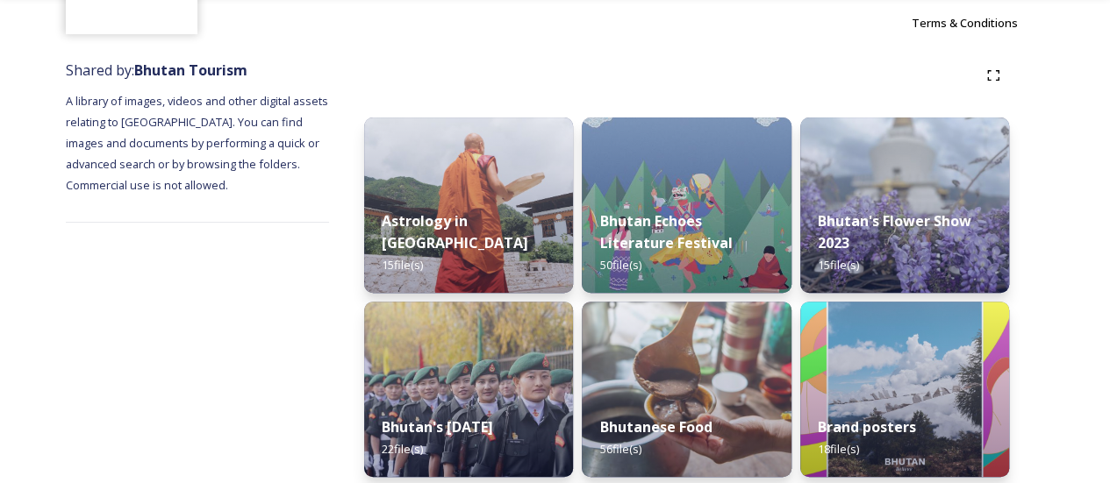
scroll to position [168, 0]
